Goal: Download file/media

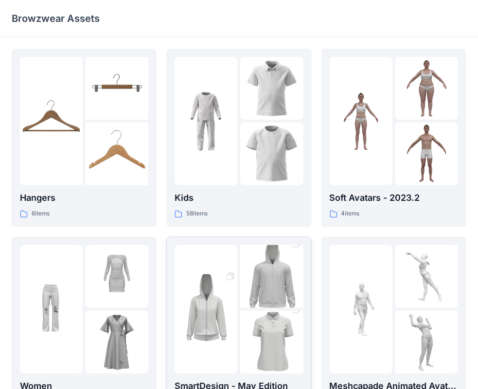
click at [226, 343] on img at bounding box center [205, 309] width 63 height 94
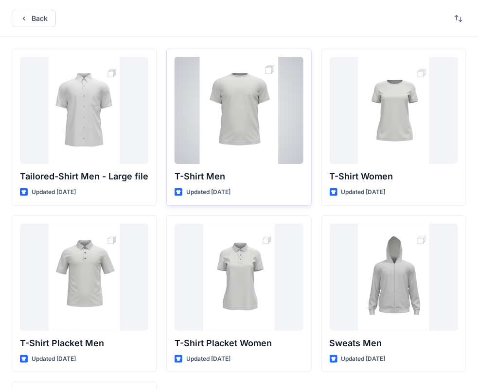
click at [224, 120] on div at bounding box center [238, 110] width 128 height 107
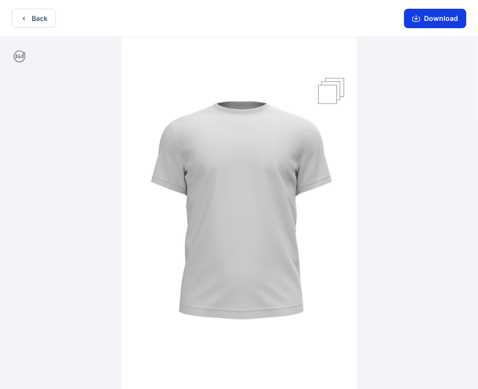
click at [447, 20] on button "Download" at bounding box center [435, 18] width 62 height 19
